Goal: Book appointment/travel/reservation

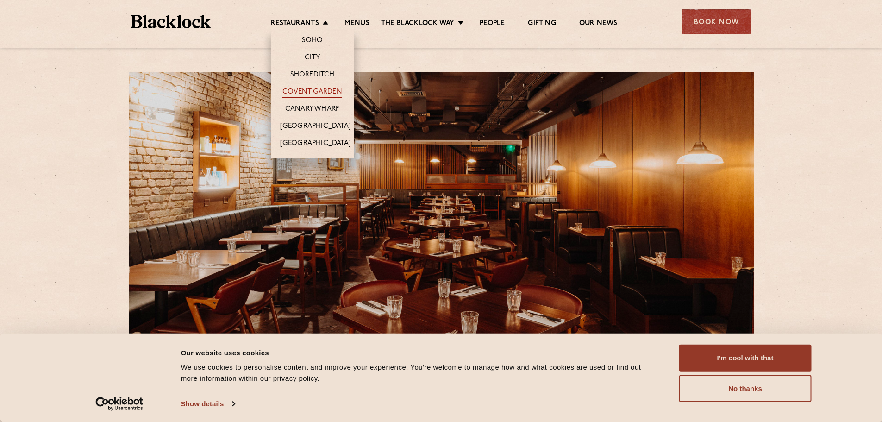
click at [312, 93] on link "Covent Garden" at bounding box center [313, 93] width 60 height 10
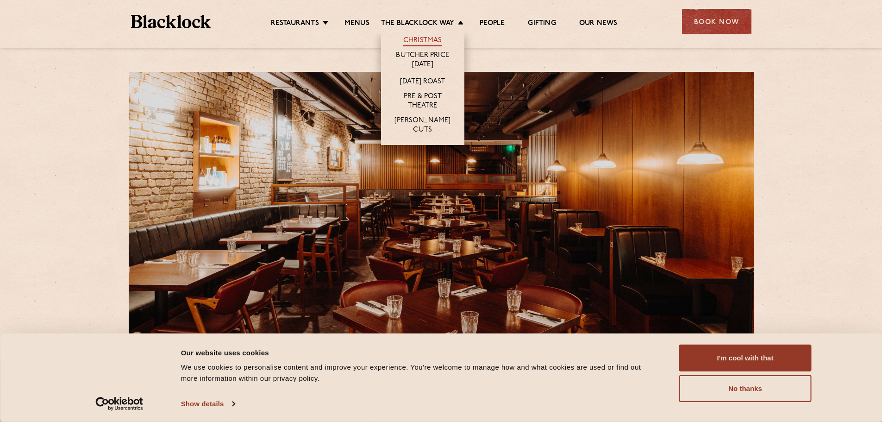
click at [415, 39] on link "Christmas" at bounding box center [422, 41] width 39 height 10
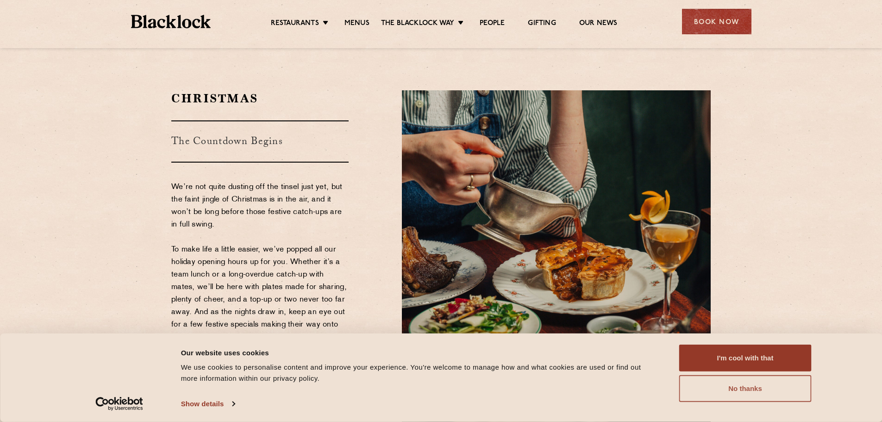
click at [762, 395] on button "No thanks" at bounding box center [746, 388] width 132 height 27
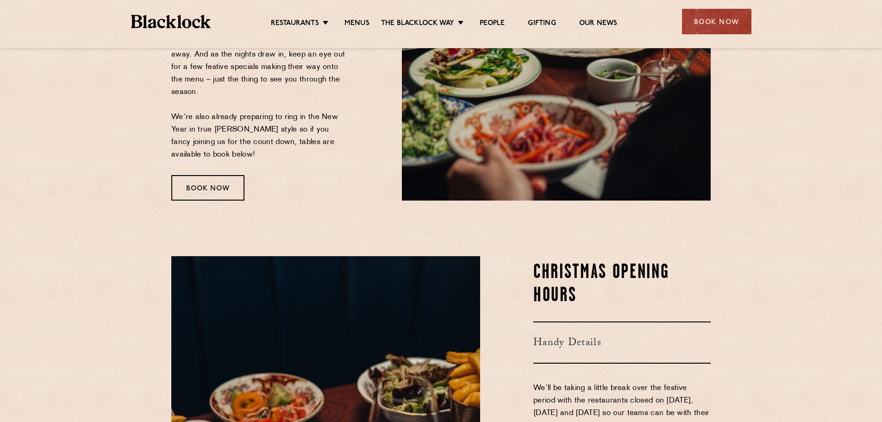
scroll to position [232, 0]
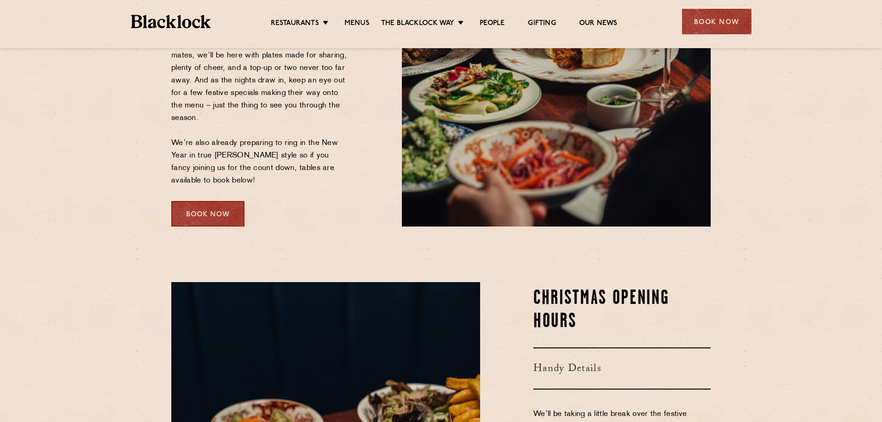
click at [226, 209] on div "Book Now" at bounding box center [207, 213] width 73 height 25
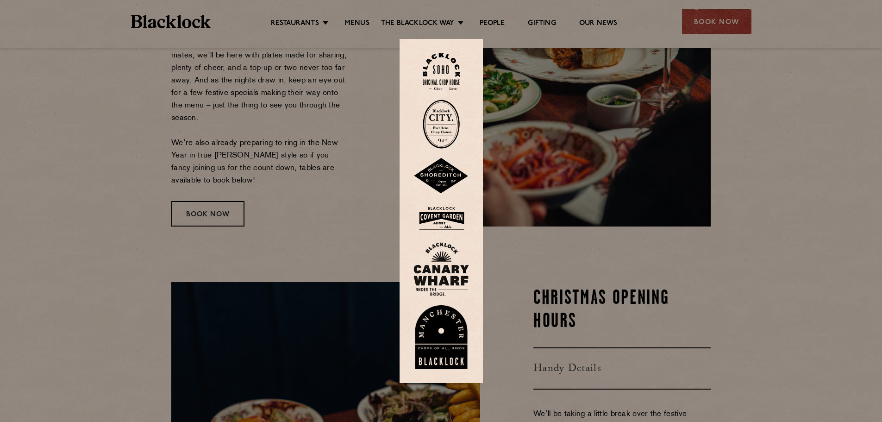
click at [446, 219] on img at bounding box center [442, 218] width 56 height 30
